Goal: Find specific page/section: Find specific page/section

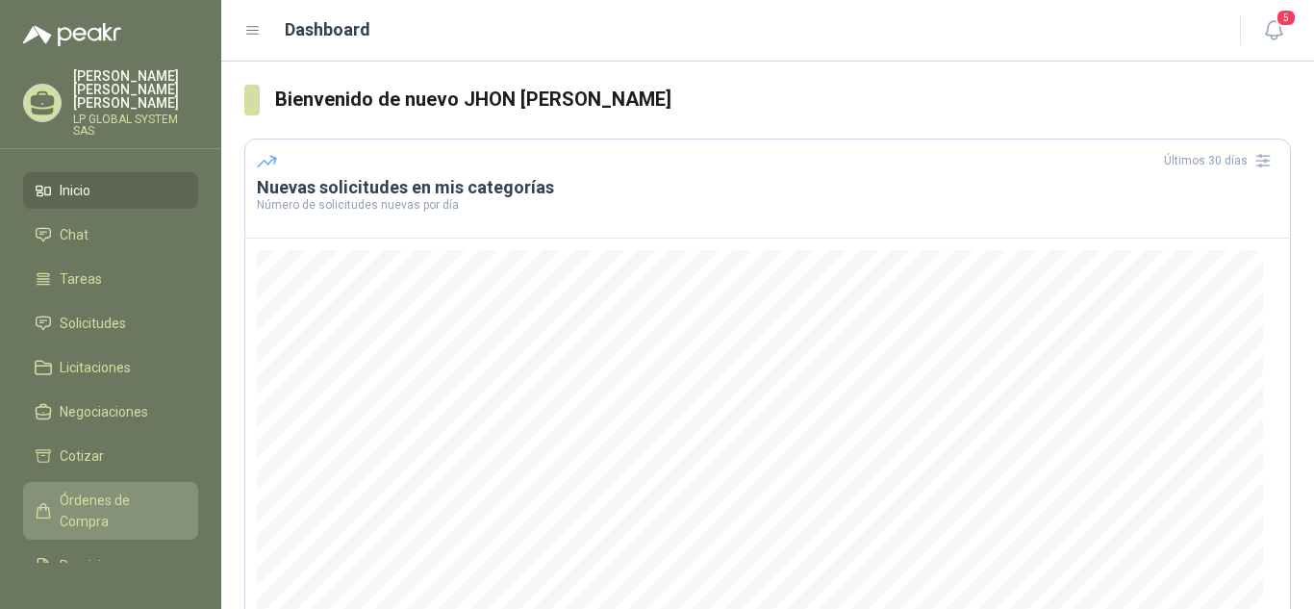
click at [115, 494] on span "Órdenes de Compra" at bounding box center [120, 511] width 120 height 42
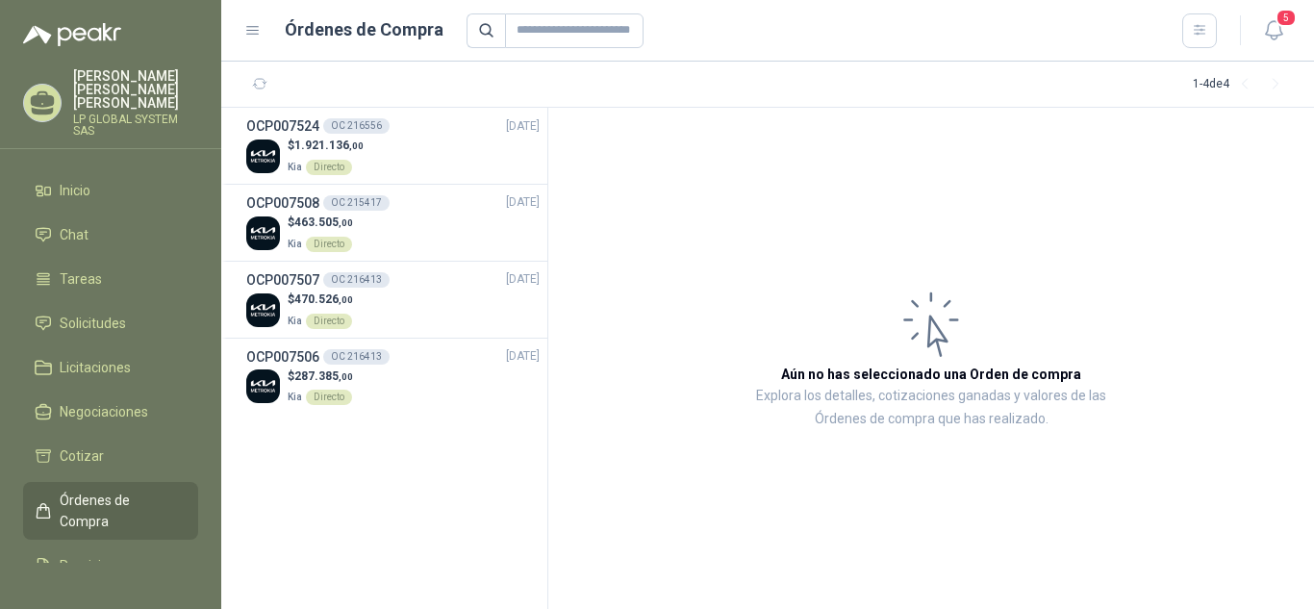
click at [118, 482] on link "Órdenes de Compra" at bounding box center [110, 511] width 175 height 58
click at [114, 313] on span "Solicitudes" at bounding box center [93, 323] width 66 height 21
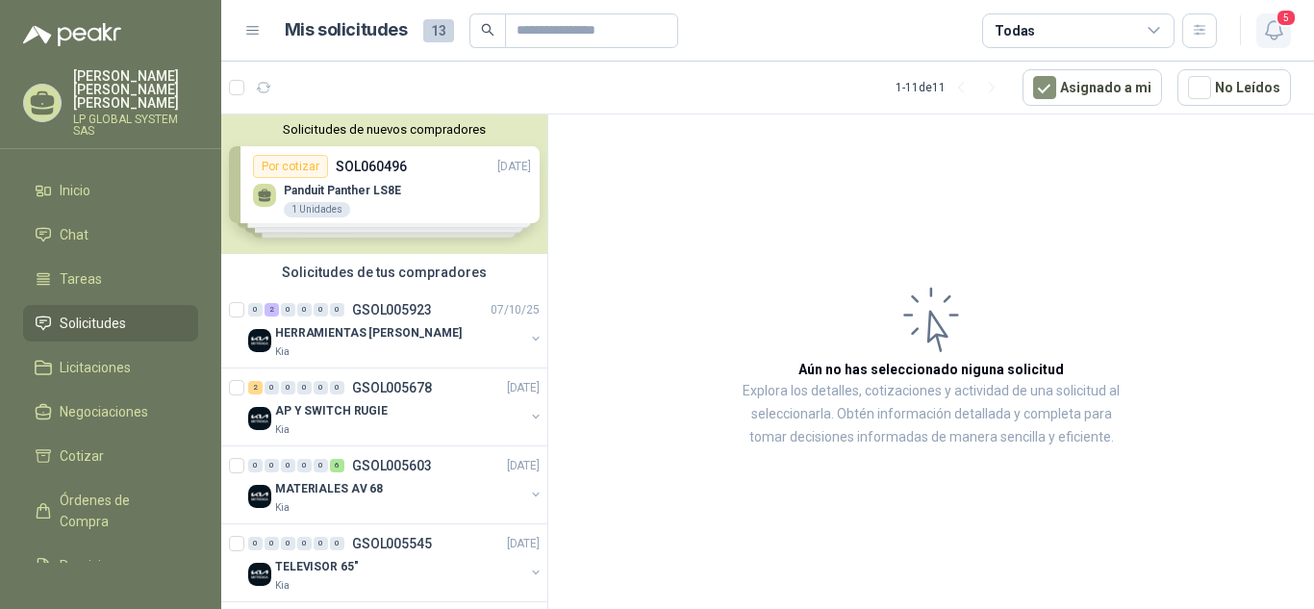
click at [1262, 27] on icon "button" at bounding box center [1274, 30] width 24 height 24
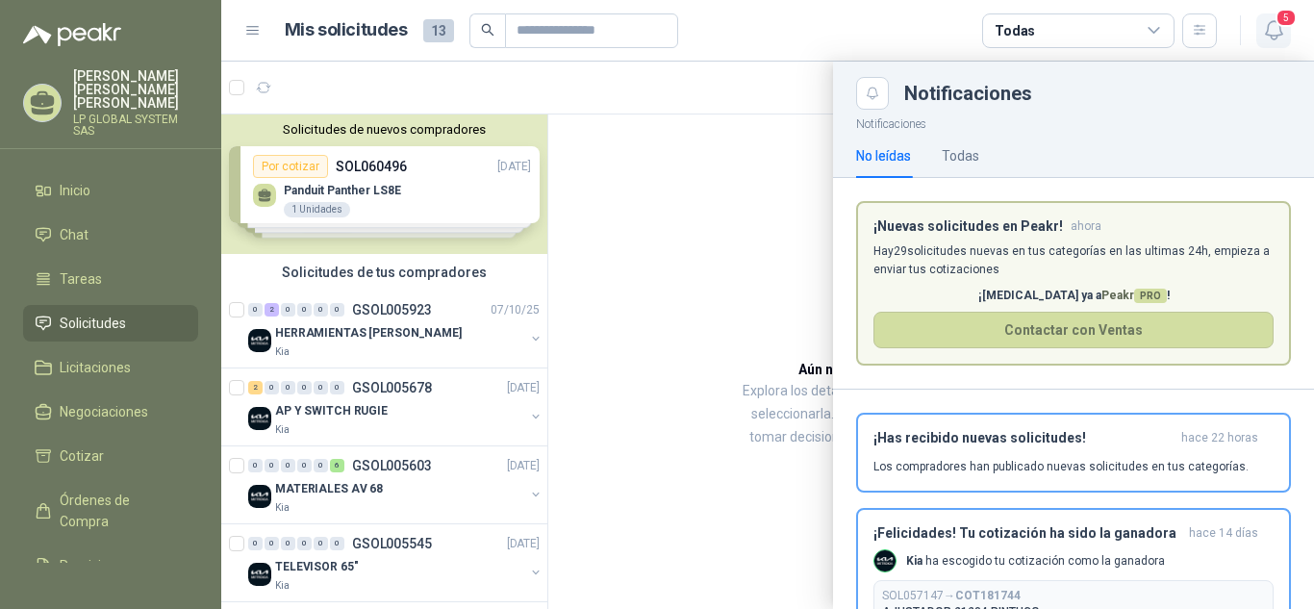
click at [1263, 27] on icon "button" at bounding box center [1274, 30] width 24 height 24
